Goal: Task Accomplishment & Management: Complete application form

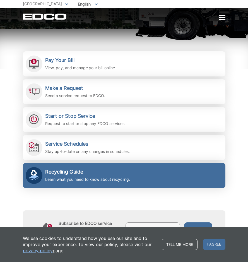
scroll to position [105, 0]
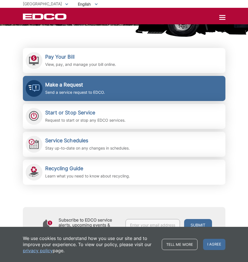
click at [86, 89] on div "Make a Request Send a service request to EDCO." at bounding box center [75, 89] width 60 height 14
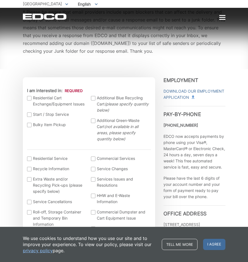
scroll to position [112, 0]
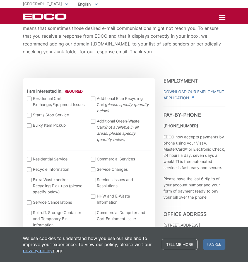
click at [47, 100] on label "Residential Cart Exchange/Equipment Issues" at bounding box center [56, 101] width 59 height 12
click at [0, 0] on input "I am interested in:" at bounding box center [0, 0] width 0 height 0
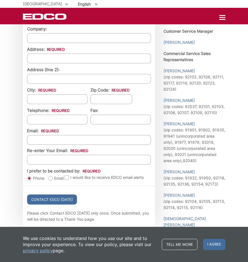
scroll to position [495, 0]
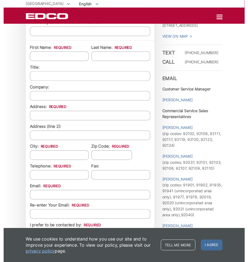
scroll to position [452, 0]
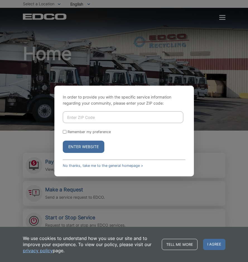
click at [104, 0] on div "In order to provide you with the specific service information regarding your co…" at bounding box center [124, 131] width 248 height 262
